Goal: Download file/media

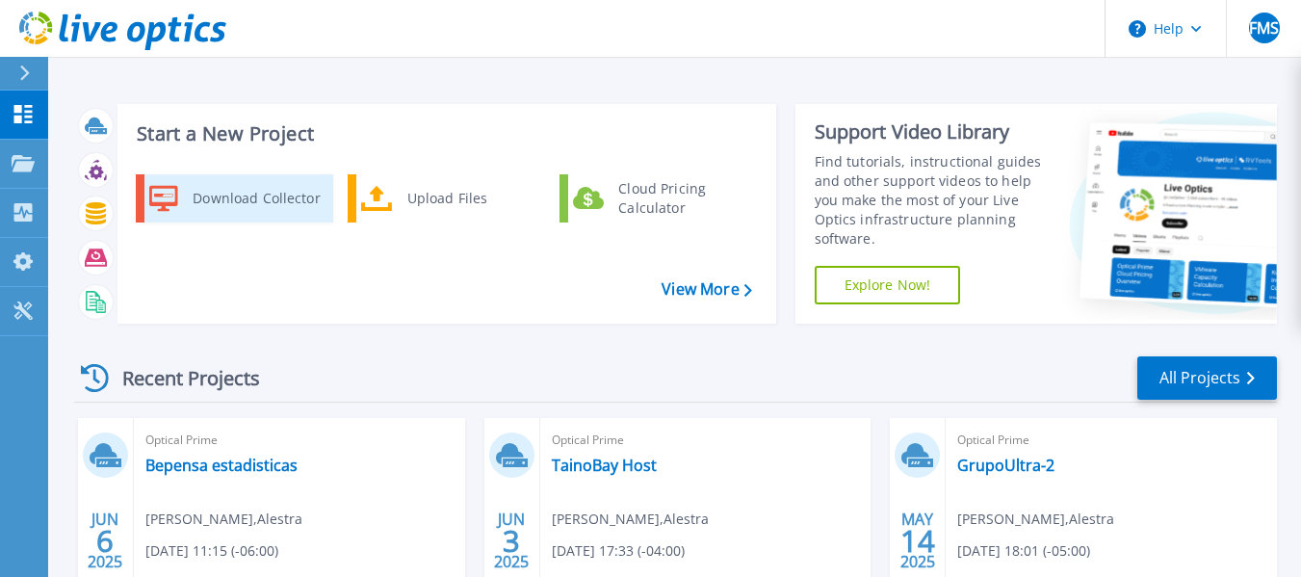
click at [241, 198] on div "Download Collector" at bounding box center [255, 198] width 145 height 39
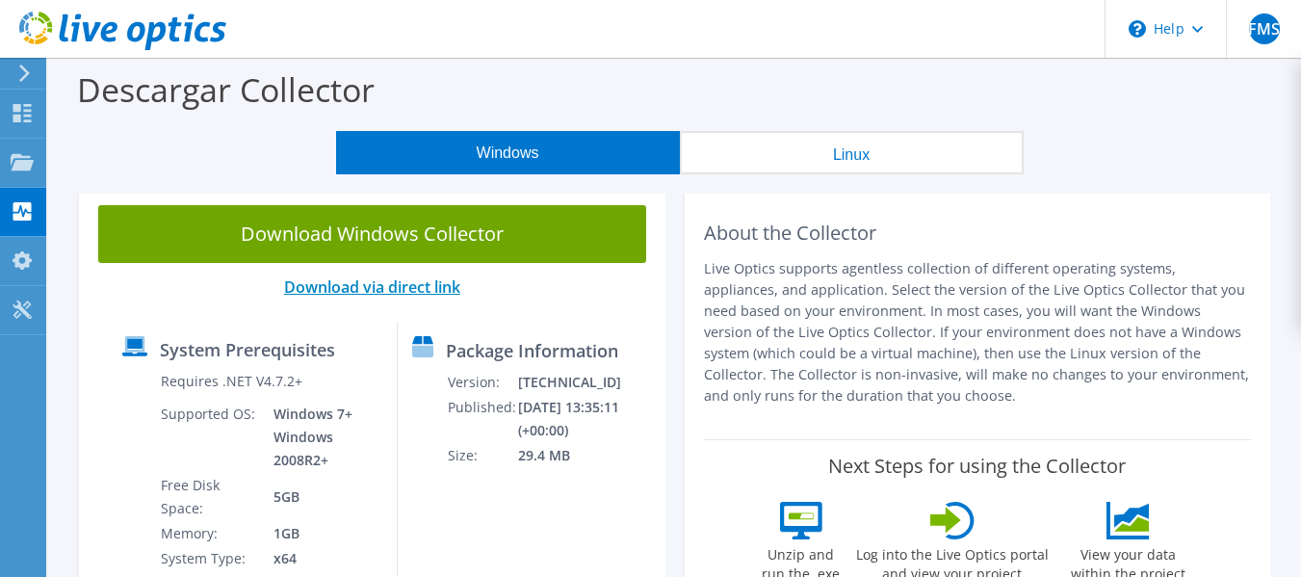
click at [382, 287] on link "Download via direct link" at bounding box center [372, 286] width 176 height 21
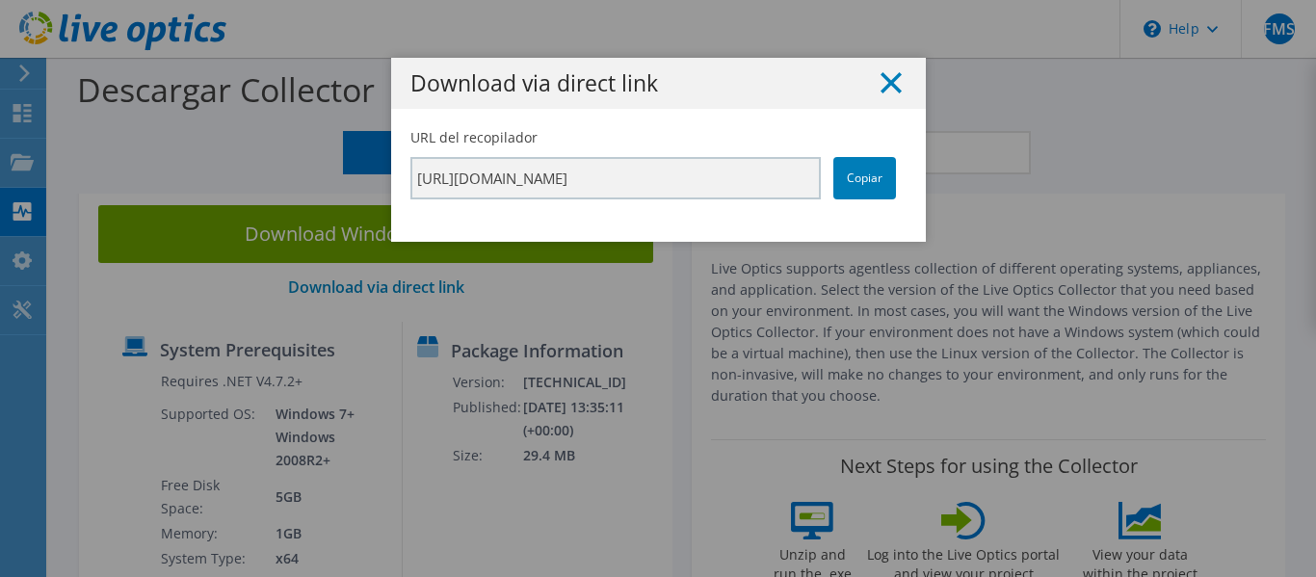
click at [884, 75] on icon at bounding box center [890, 82] width 21 height 21
